Goal: Task Accomplishment & Management: Complete application form

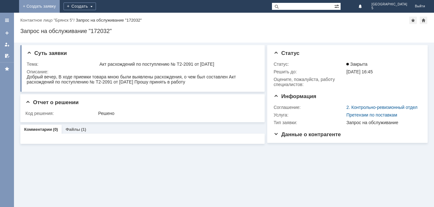
click at [60, 3] on link "+ Создать заявку" at bounding box center [39, 6] width 41 height 13
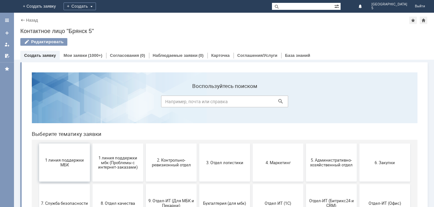
click at [68, 157] on button "1 линия поддержки МБК" at bounding box center [64, 163] width 51 height 38
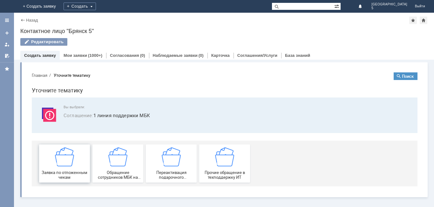
click at [72, 162] on img at bounding box center [64, 157] width 19 height 19
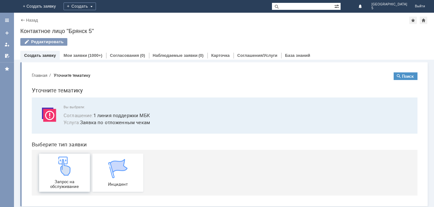
click at [73, 165] on div "Запрос на обслуживание" at bounding box center [64, 173] width 47 height 32
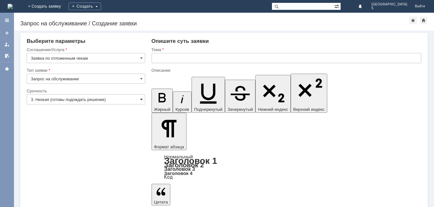
click at [140, 98] on span at bounding box center [141, 99] width 3 height 5
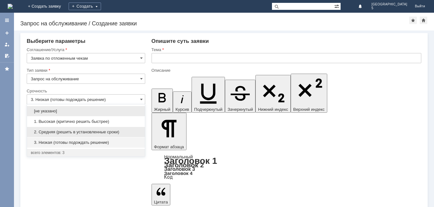
click at [93, 135] on div "2. Средняя (решить в установленные сроки)" at bounding box center [86, 132] width 118 height 10
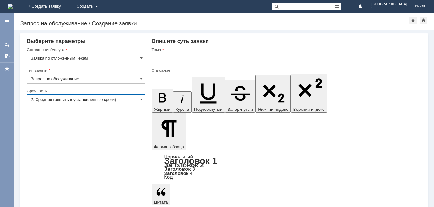
type input "2. Средняя (решить в установленные сроки)"
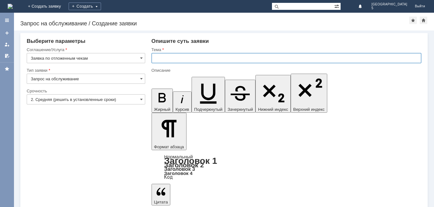
click at [163, 59] on input "text" at bounding box center [287, 58] width 270 height 10
type input "отложенный чек за [DATE]"
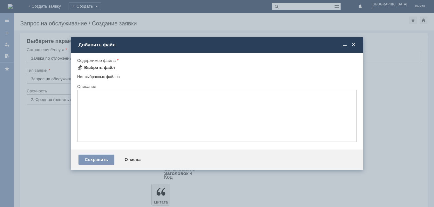
click at [102, 68] on div "Выбрать файл" at bounding box center [99, 67] width 31 height 5
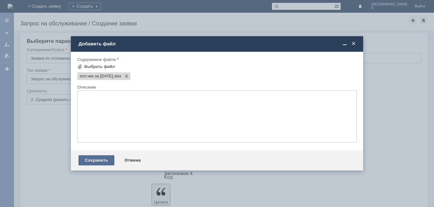
click at [93, 164] on div "Сохранить" at bounding box center [97, 160] width 36 height 10
